Goal: Information Seeking & Learning: Learn about a topic

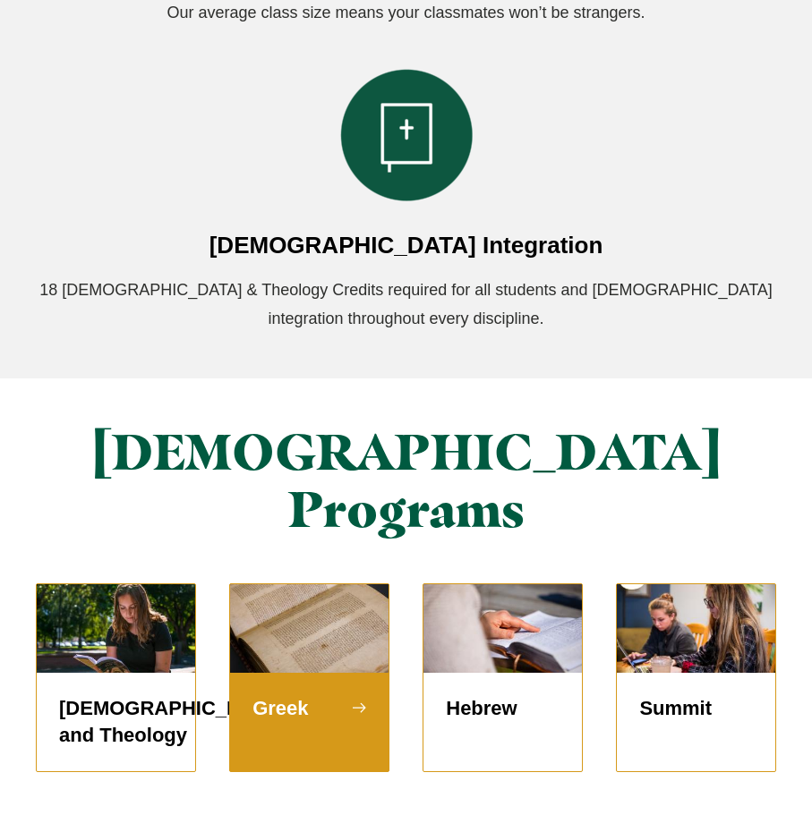
scroll to position [1704, 0]
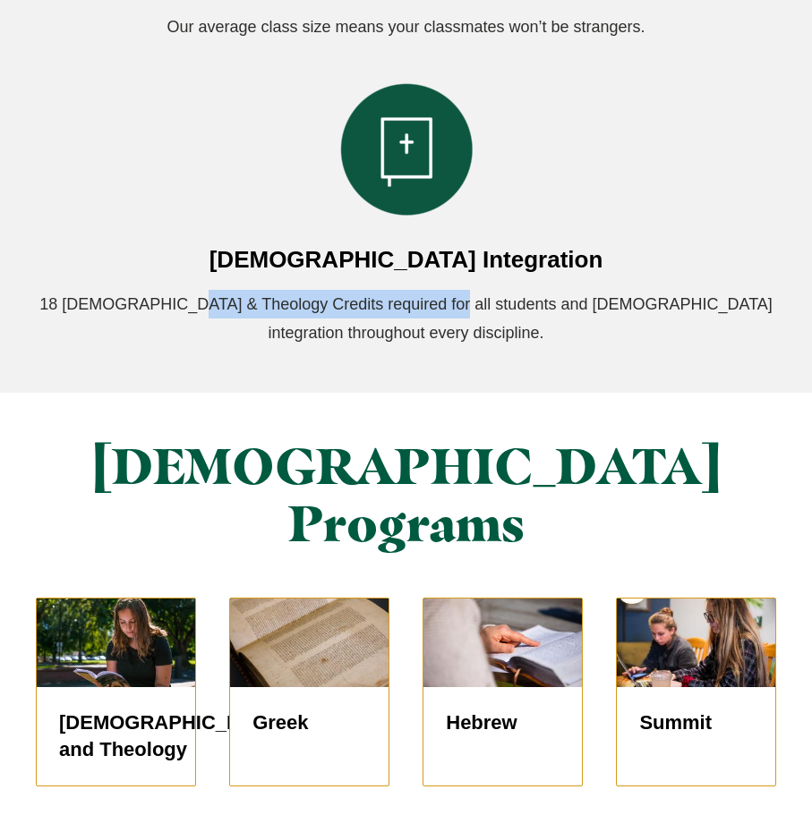
drag, startPoint x: 168, startPoint y: 286, endPoint x: 410, endPoint y: 331, distance: 245.7
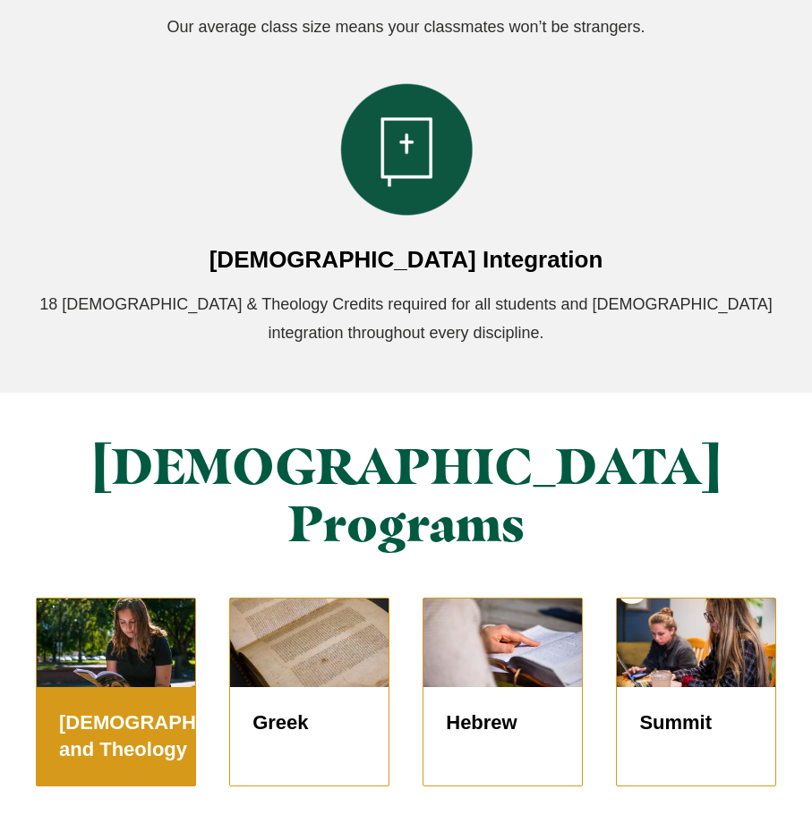
click at [144, 710] on h5 "[DEMOGRAPHIC_DATA] and Theology" at bounding box center [116, 737] width 114 height 54
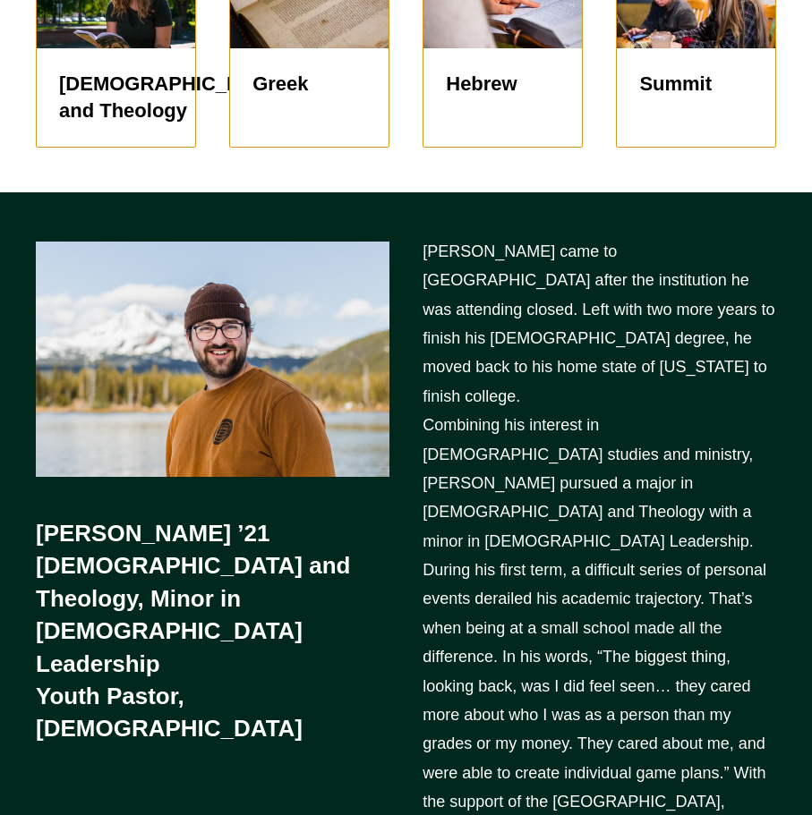
drag, startPoint x: 89, startPoint y: 474, endPoint x: 158, endPoint y: 613, distance: 154.9
click at [158, 613] on h4 "[PERSON_NAME] ’21 [DEMOGRAPHIC_DATA] and Theology, Minor in [DEMOGRAPHIC_DATA] …" at bounding box center [213, 631] width 354 height 228
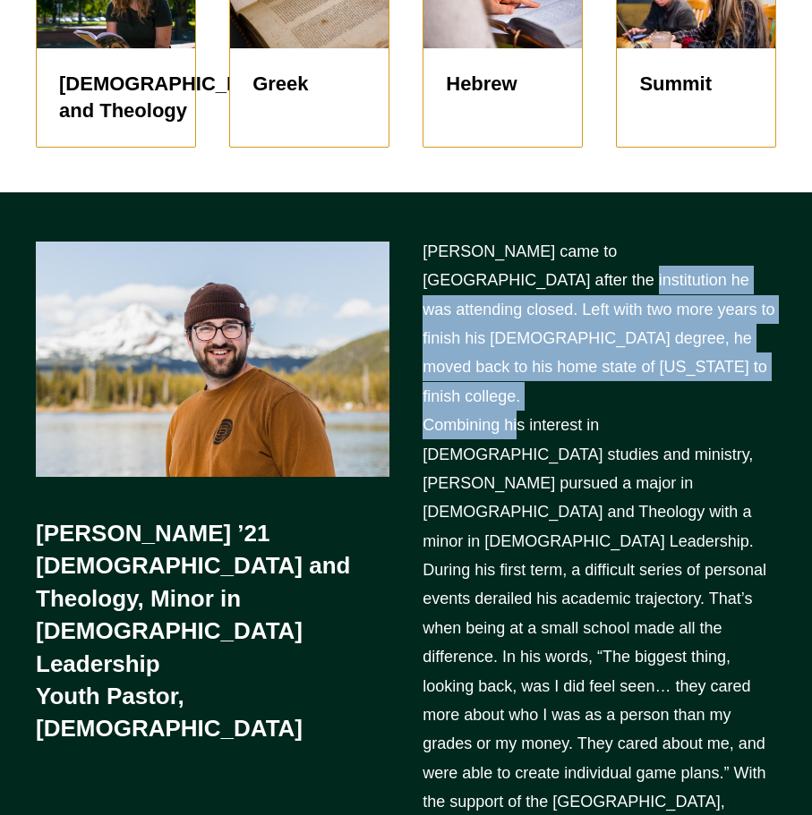
drag, startPoint x: 489, startPoint y: 189, endPoint x: 514, endPoint y: 322, distance: 135.7
click at [514, 322] on p "[PERSON_NAME] came to [GEOGRAPHIC_DATA] after the institution he was attending …" at bounding box center [599, 643] width 354 height 812
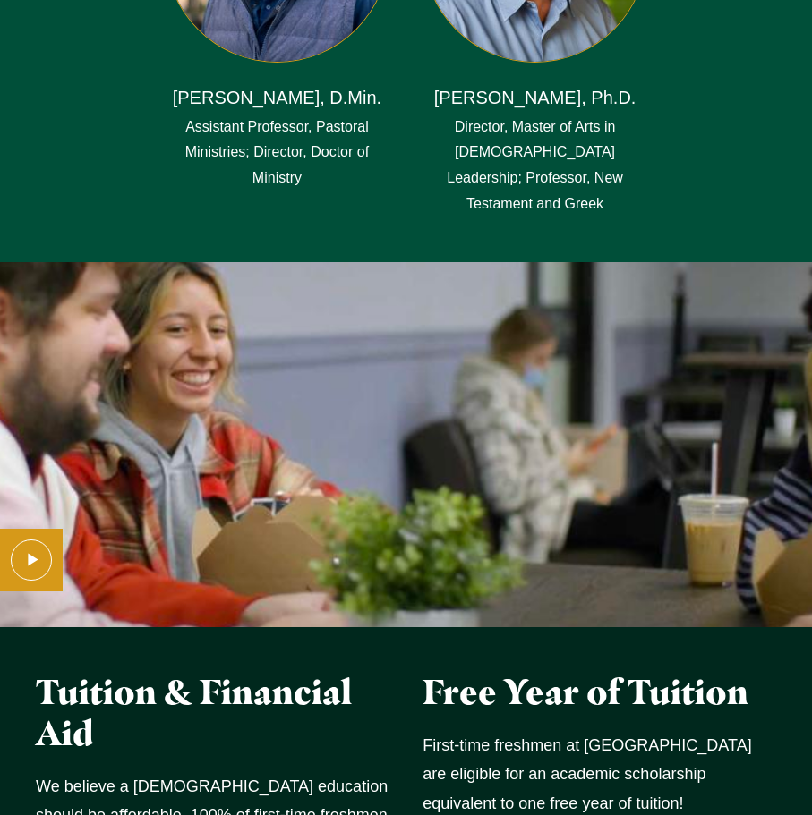
scroll to position [4260, 0]
